Goal: Task Accomplishment & Management: Manage account settings

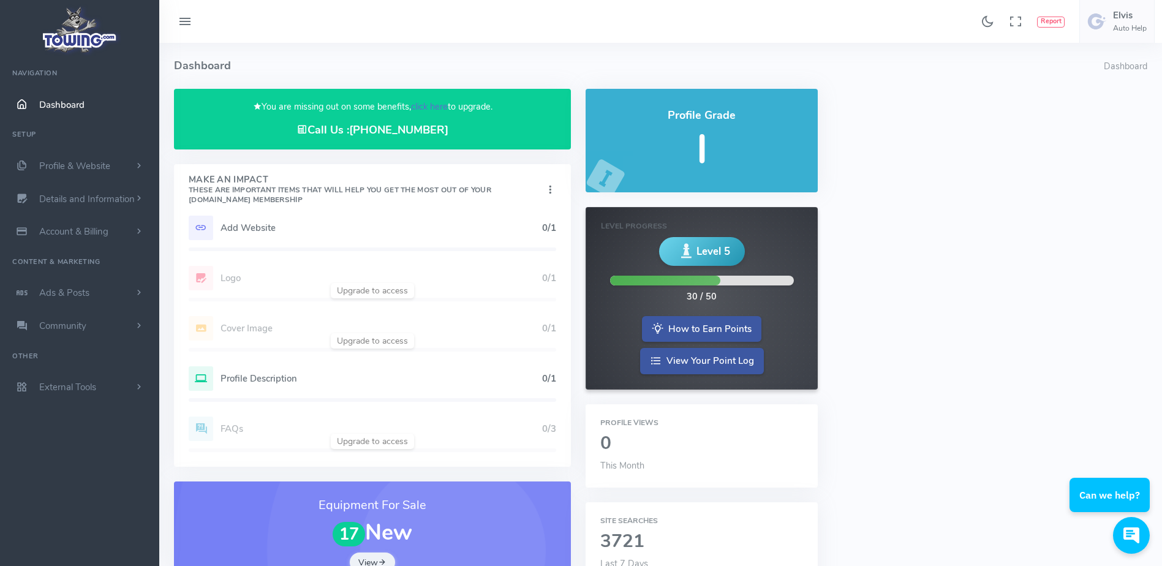
click at [429, 107] on link "click here" at bounding box center [429, 106] width 37 height 12
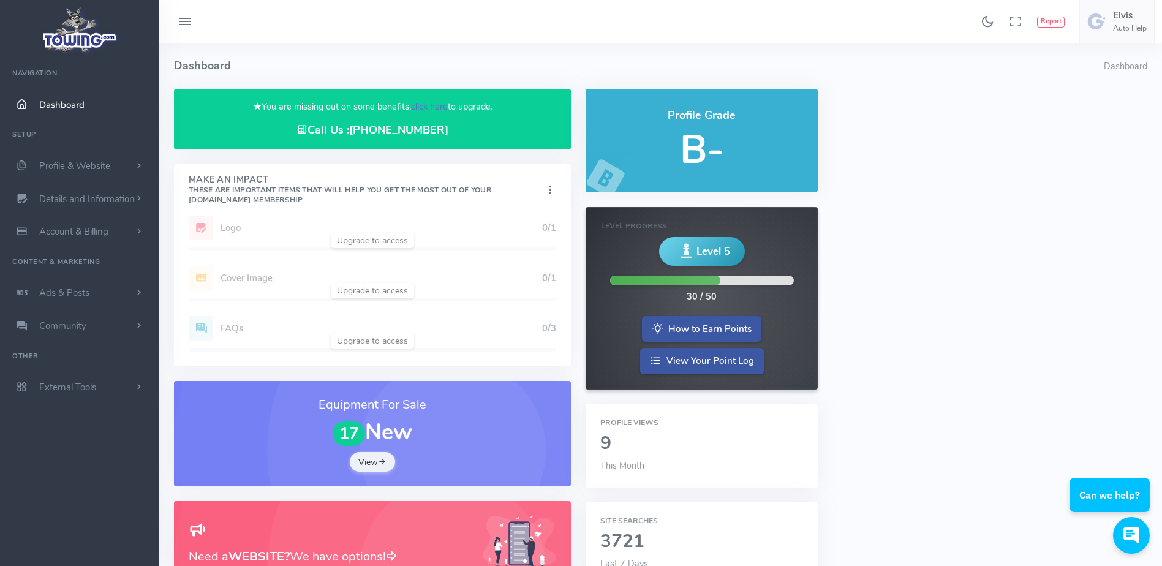
click at [429, 105] on link "click here" at bounding box center [429, 106] width 37 height 12
click at [1131, 24] on h6 "Auto Help" at bounding box center [1130, 28] width 34 height 8
click at [1086, 116] on span "Logout" at bounding box center [1075, 117] width 28 height 12
